Goal: Find specific page/section: Find specific page/section

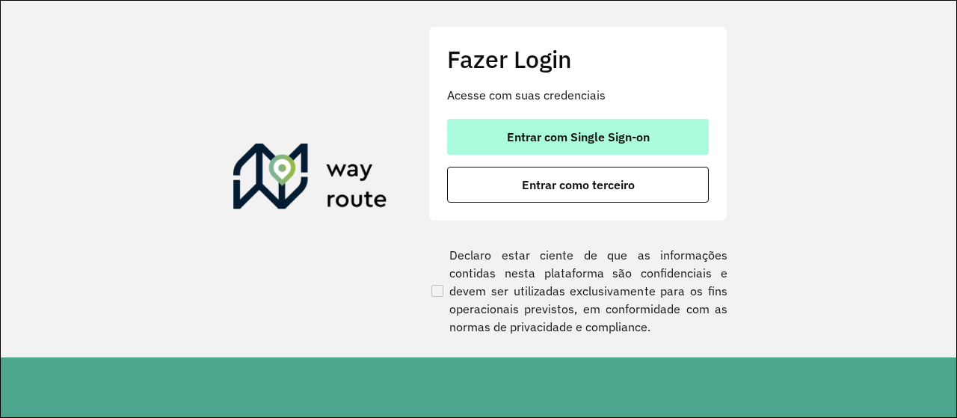
click at [562, 134] on span "Entrar com Single Sign-on" at bounding box center [578, 137] width 143 height 12
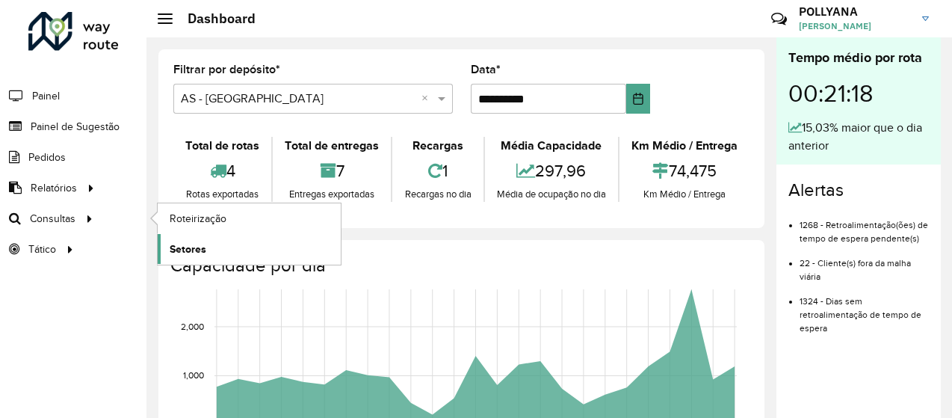
click at [191, 248] on span "Setores" at bounding box center [188, 249] width 37 height 16
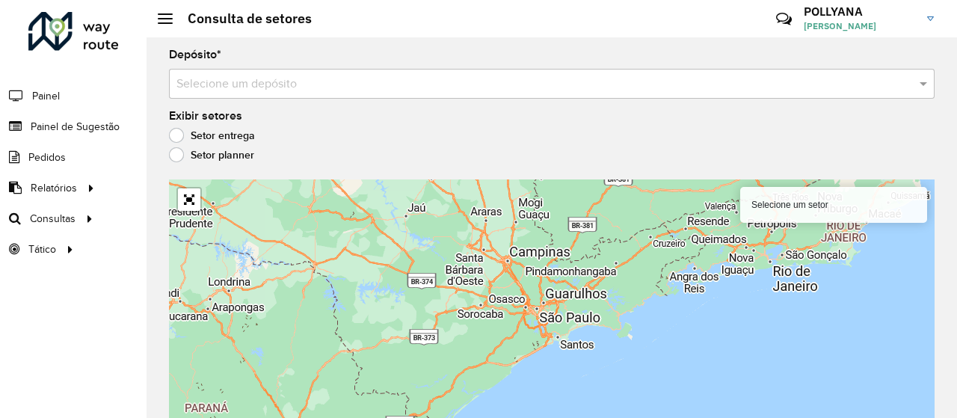
click at [277, 90] on input "text" at bounding box center [536, 85] width 721 height 18
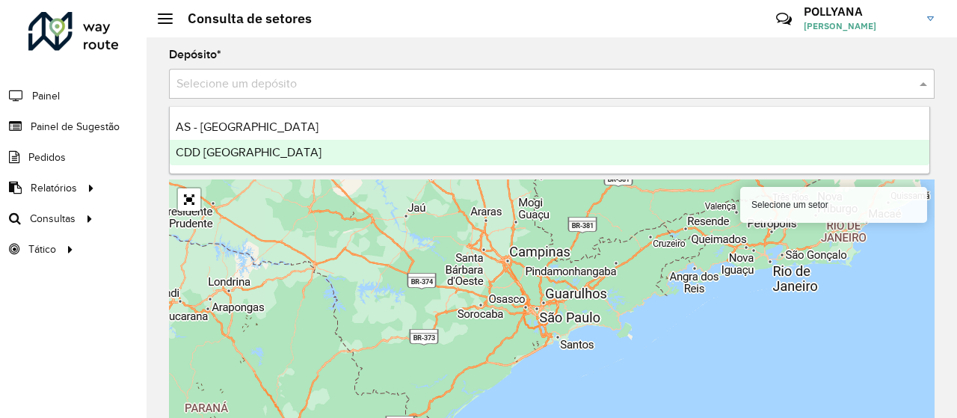
click at [266, 146] on div "CDD [GEOGRAPHIC_DATA]" at bounding box center [550, 152] width 760 height 25
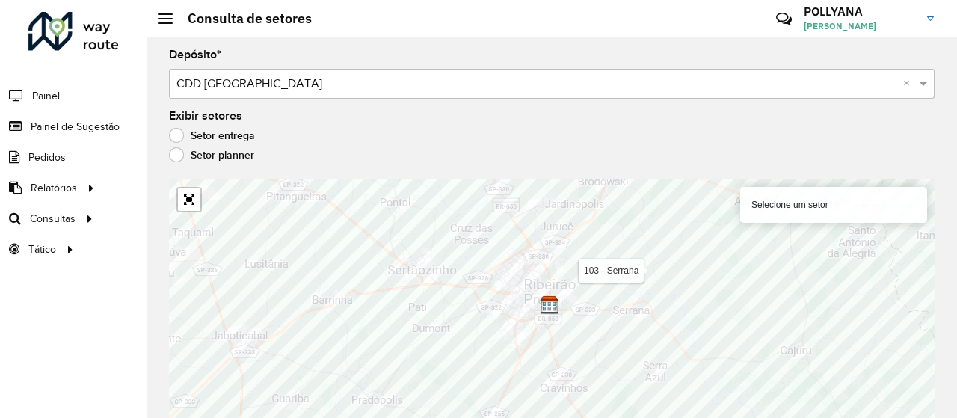
scroll to position [11, 0]
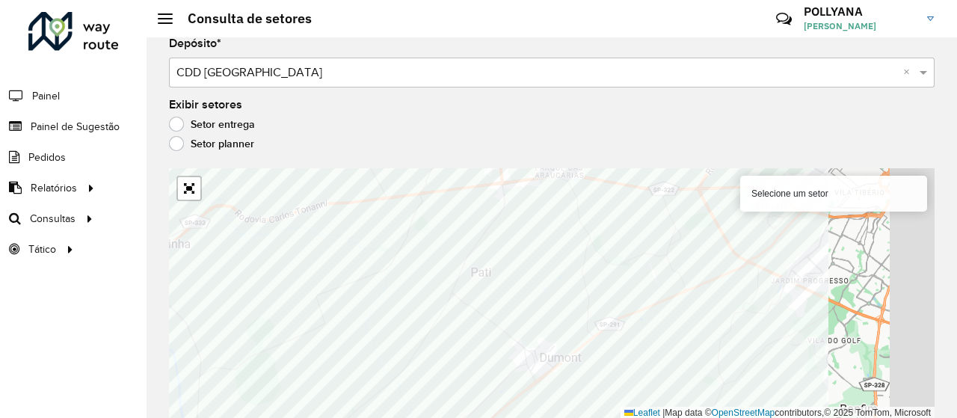
click at [70, 312] on div "Roteirizador AmbevTech Painel Painel de Sugestão Pedidos Relatórios Clientes Cl…" at bounding box center [478, 209] width 957 height 418
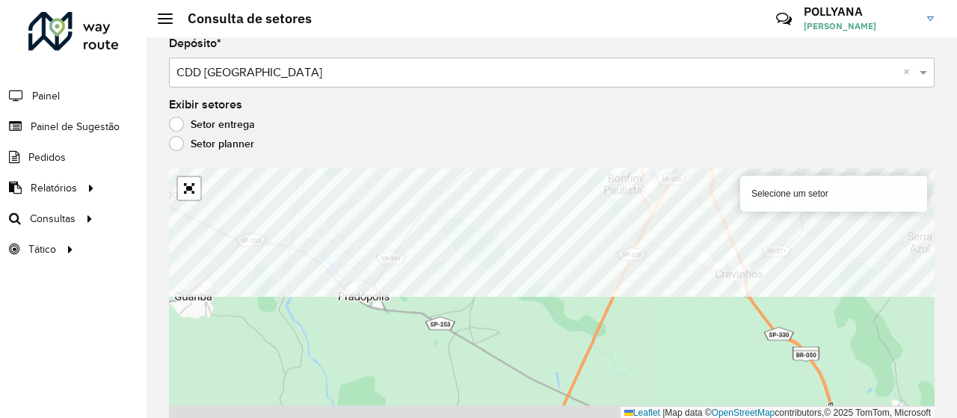
click at [541, 155] on formly-group "Depósito * Selecione um depósito × CDD Ribeirão Preto × Exibir setores Setor en…" at bounding box center [551, 228] width 765 height 381
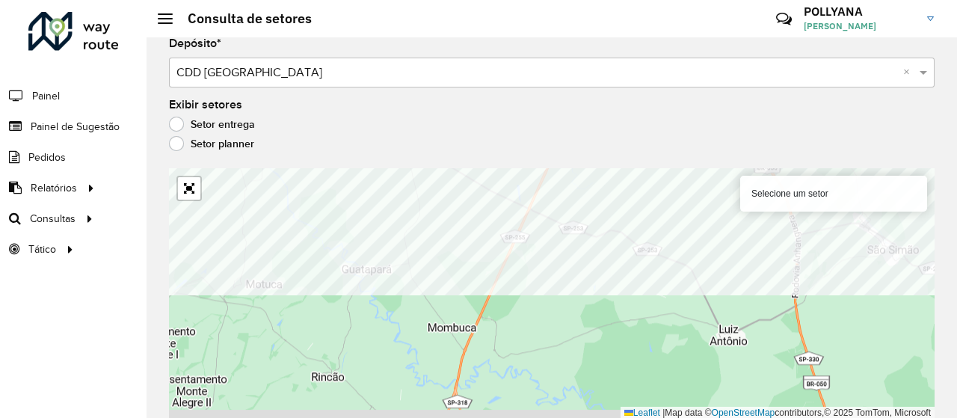
click at [513, 143] on formly-group "Depósito * Selecione um depósito × CDD Ribeirão Preto × Exibir setores Setor en…" at bounding box center [551, 228] width 765 height 381
